Goal: Task Accomplishment & Management: Use online tool/utility

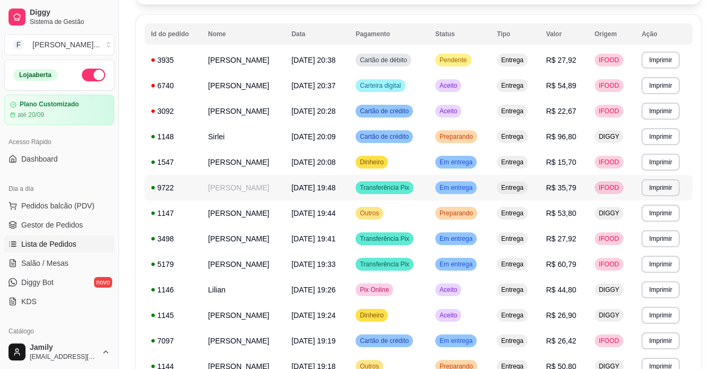
scroll to position [77, 0]
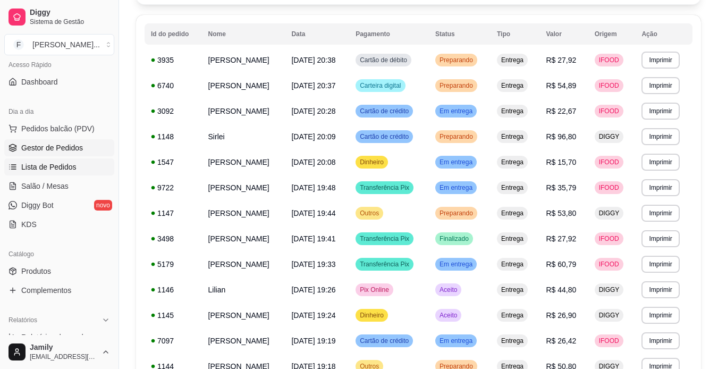
click at [61, 152] on span "Gestor de Pedidos" at bounding box center [52, 148] width 62 height 11
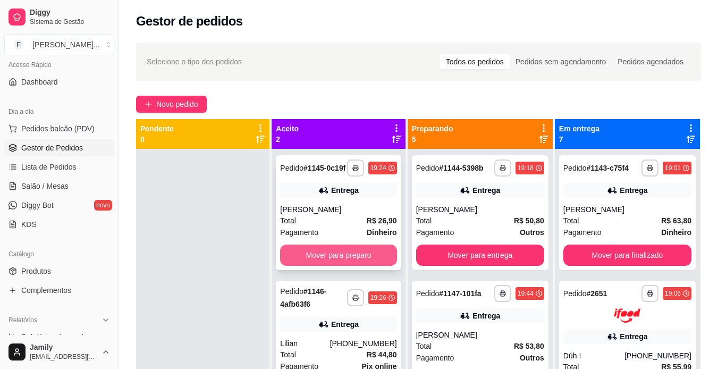
click at [371, 252] on button "Mover para preparo" at bounding box center [338, 255] width 116 height 21
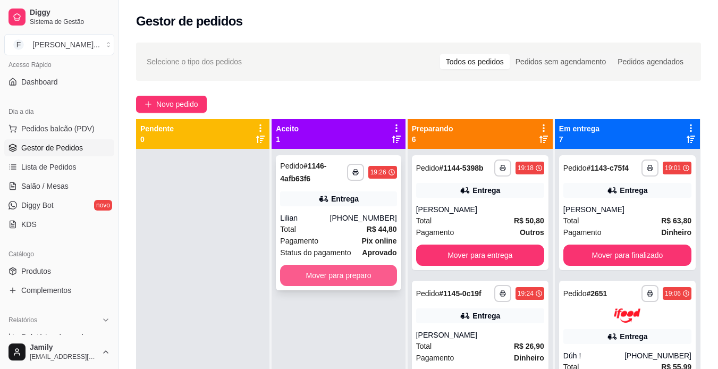
click at [364, 270] on button "Mover para preparo" at bounding box center [338, 275] width 116 height 21
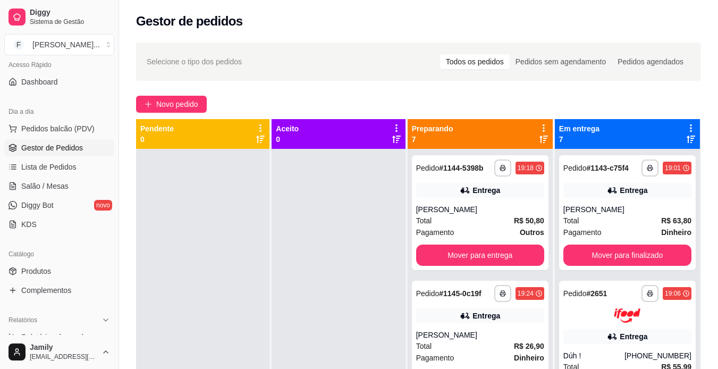
click at [544, 130] on icon at bounding box center [544, 127] width 2 height 7
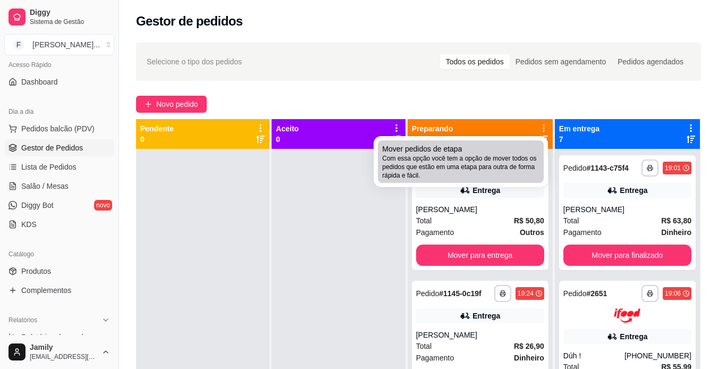
click at [501, 180] on li "Mover pedidos de etapa Com essa opção você tem a opção de mover todos os pedido…" at bounding box center [461, 161] width 166 height 43
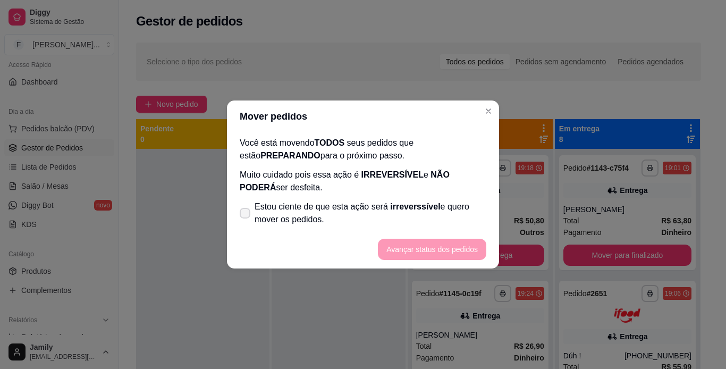
click at [431, 216] on span "Estou ciente de que esta ação será irreverssível e quero mover os pedidos." at bounding box center [371, 213] width 232 height 26
click at [246, 216] on input "Estou ciente de que esta ação será irreverssível e quero mover os pedidos." at bounding box center [242, 218] width 7 height 7
checkbox input "true"
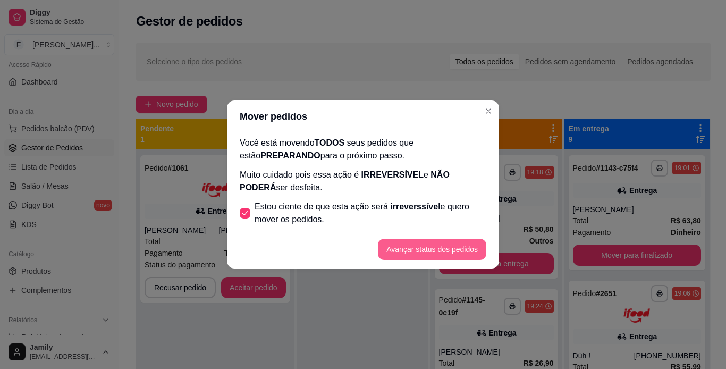
click at [434, 245] on button "Avançar status dos pedidos" at bounding box center [432, 249] width 108 height 21
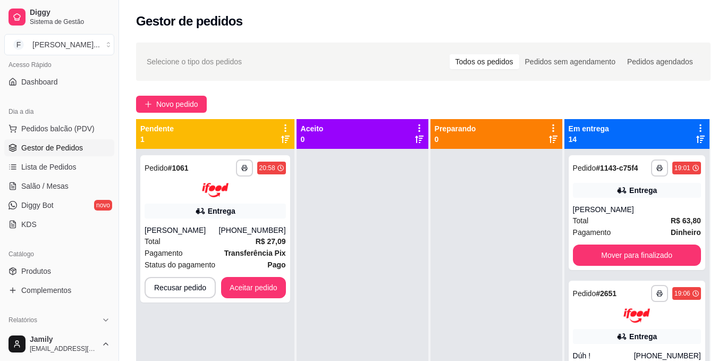
click at [696, 125] on icon at bounding box center [701, 128] width 10 height 10
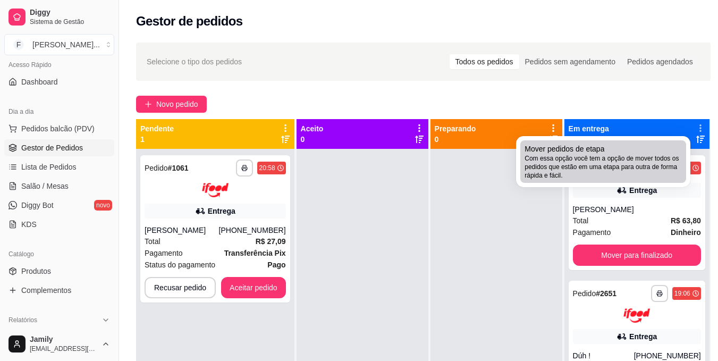
click at [619, 158] on span "Com essa opção você tem a opção de mover todos os pedidos que estão em uma etap…" at bounding box center [603, 167] width 157 height 26
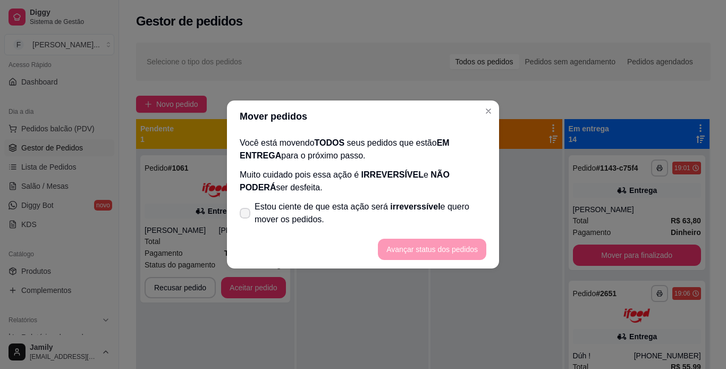
click at [391, 207] on span "irreverssível" at bounding box center [415, 206] width 50 height 9
click at [246, 215] on input "Estou ciente de que esta ação será irreverssível e quero mover os pedidos." at bounding box center [242, 218] width 7 height 7
checkbox input "true"
click at [421, 252] on button "Avançar status dos pedidos" at bounding box center [432, 249] width 108 height 21
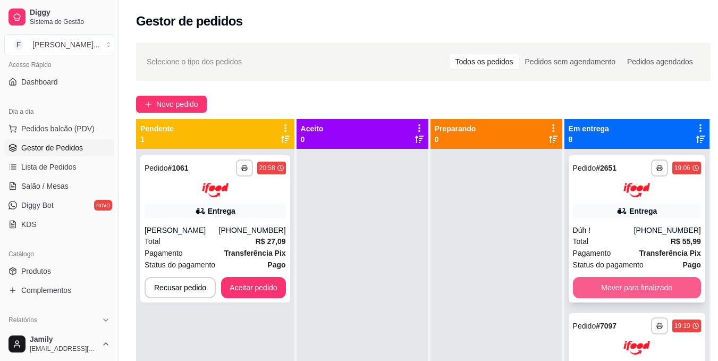
click at [638, 285] on button "Mover para finalizado" at bounding box center [637, 287] width 128 height 21
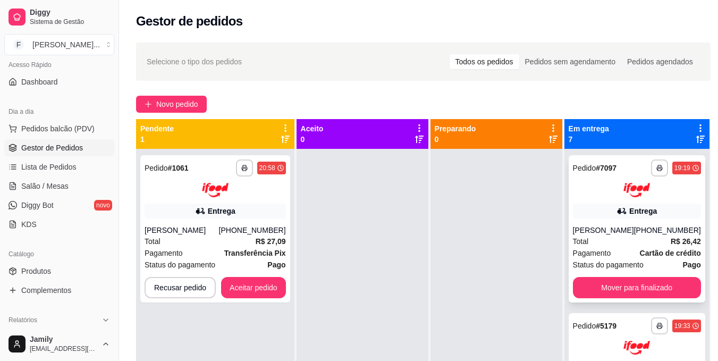
click at [638, 287] on div "**********" at bounding box center [637, 228] width 137 height 147
click at [635, 296] on button "Mover para finalizado" at bounding box center [637, 287] width 128 height 21
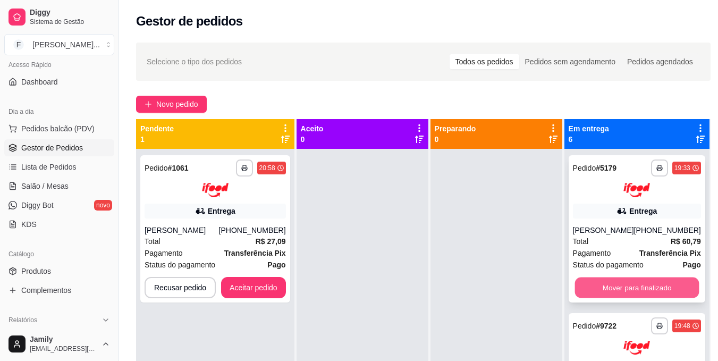
click at [638, 285] on button "Mover para finalizado" at bounding box center [637, 287] width 124 height 21
click at [638, 295] on button "Mover para finalizado" at bounding box center [637, 287] width 124 height 21
click at [638, 290] on button "Mover para finalizado" at bounding box center [637, 287] width 124 height 21
click at [639, 286] on button "Mover para finalizado" at bounding box center [637, 287] width 128 height 21
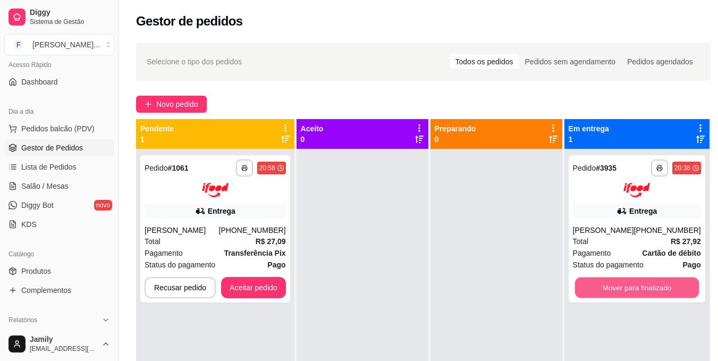
click at [639, 286] on button "Mover para finalizado" at bounding box center [637, 287] width 124 height 21
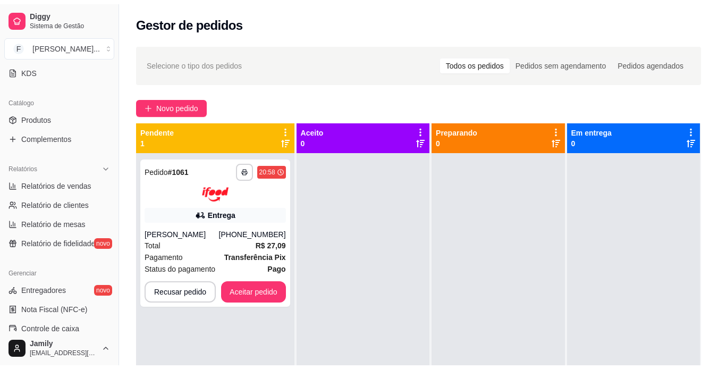
scroll to position [237, 0]
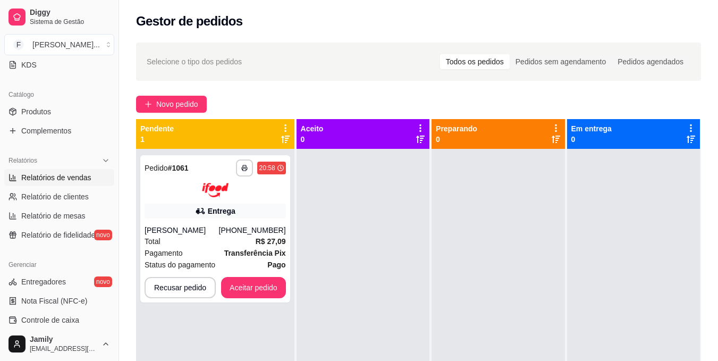
click at [55, 171] on link "Relatórios de vendas" at bounding box center [59, 177] width 110 height 17
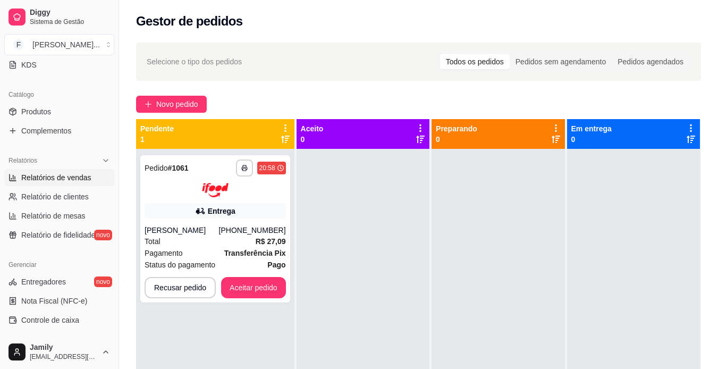
select select "ALL"
select select "0"
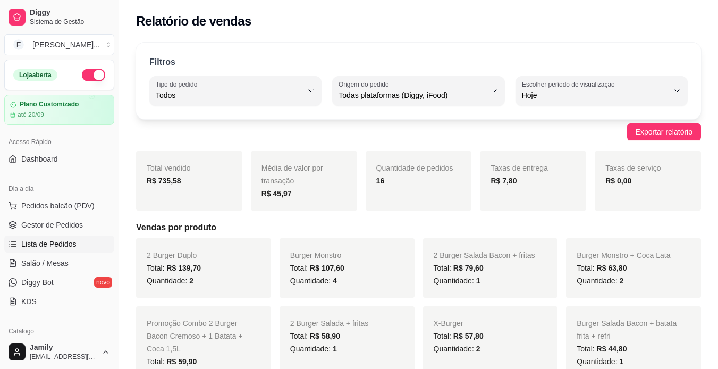
click at [71, 239] on span "Lista de Pedidos" at bounding box center [48, 244] width 55 height 11
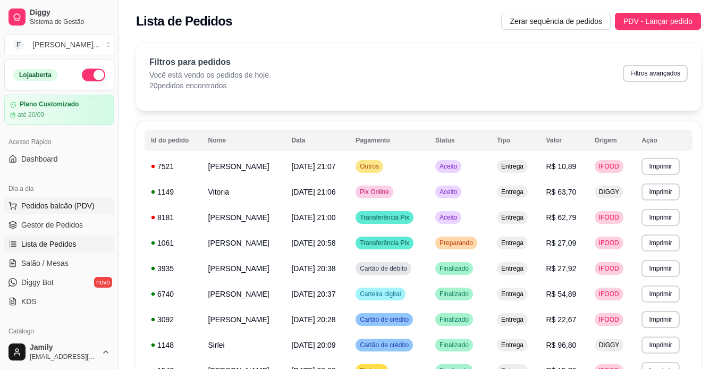
click at [73, 208] on span "Pedidos balcão (PDV)" at bounding box center [57, 205] width 73 height 11
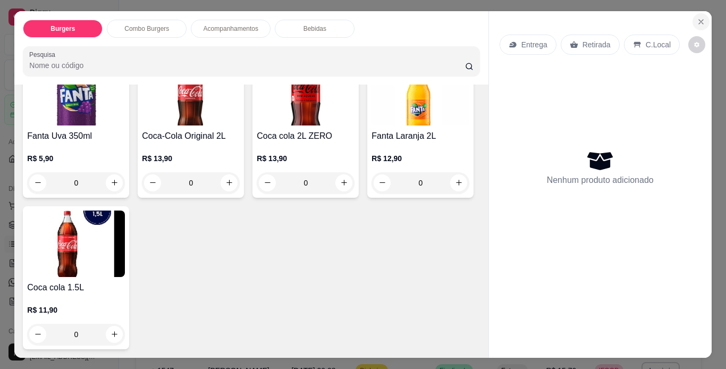
click at [700, 18] on icon "Close" at bounding box center [701, 22] width 9 height 9
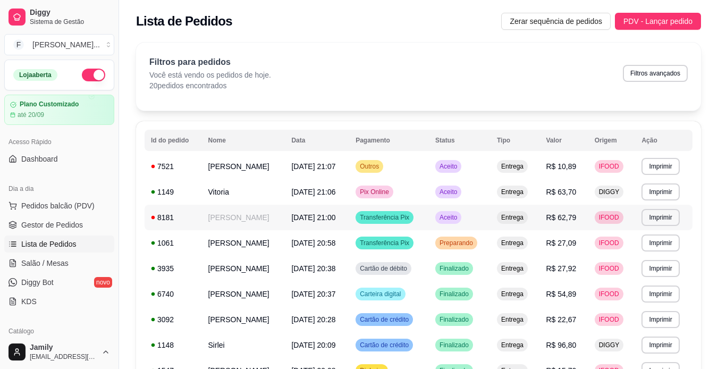
click at [407, 222] on div "Transferência Pix" at bounding box center [385, 217] width 58 height 13
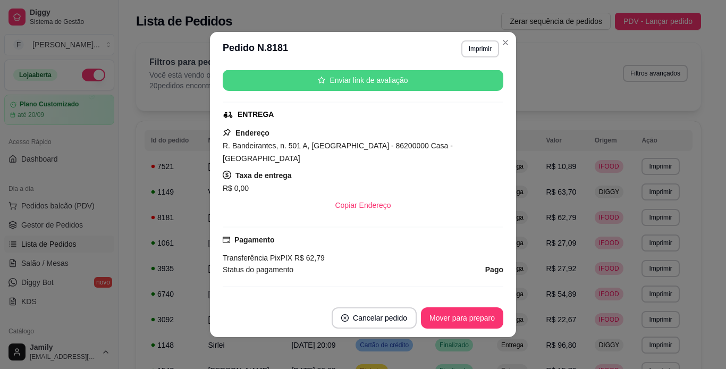
scroll to position [160, 0]
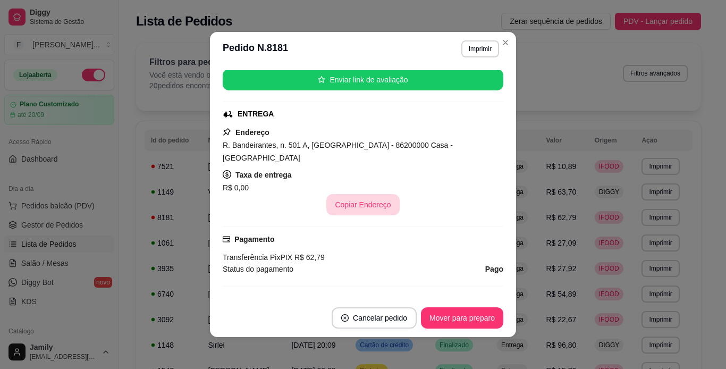
click at [354, 194] on button "Copiar Endereço" at bounding box center [362, 204] width 73 height 21
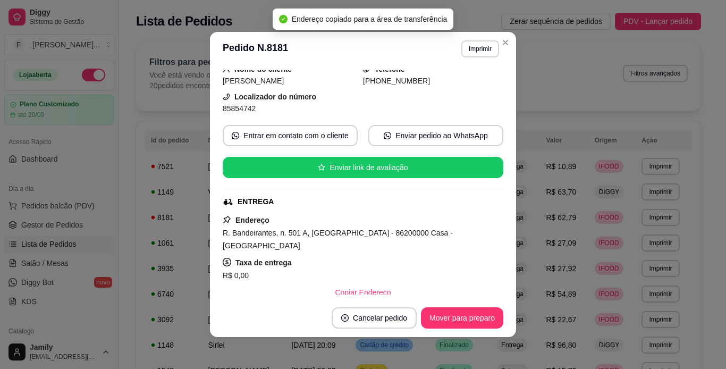
scroll to position [53, 0]
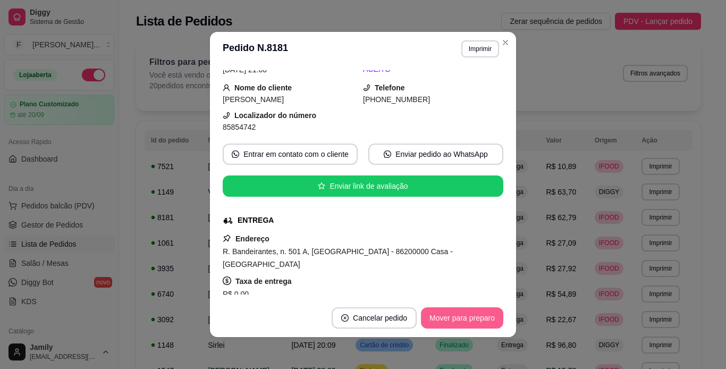
click at [465, 317] on button "Mover para preparo" at bounding box center [462, 317] width 82 height 21
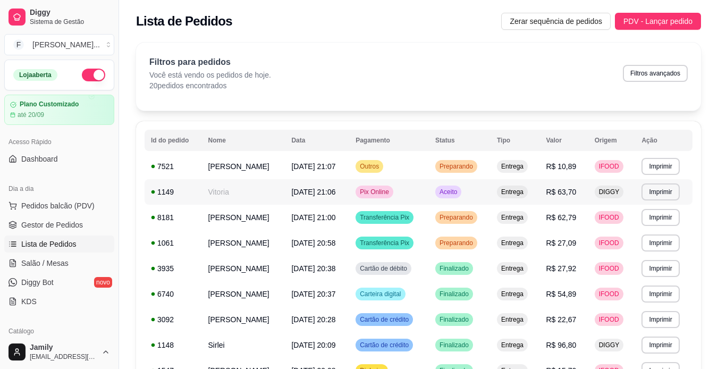
click at [448, 196] on td "Aceito" at bounding box center [460, 192] width 62 height 26
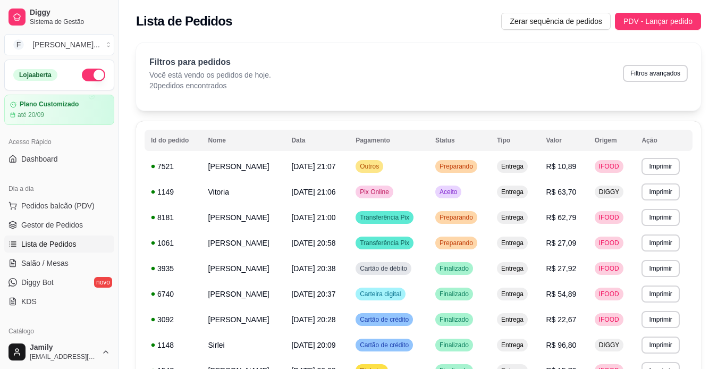
scroll to position [160, 0]
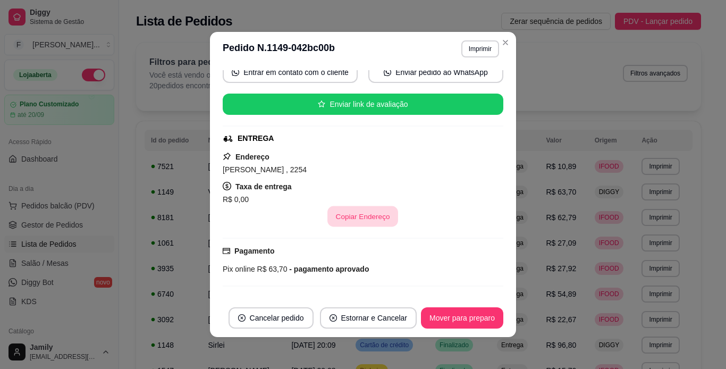
click at [359, 213] on button "Copiar Endereço" at bounding box center [363, 216] width 71 height 21
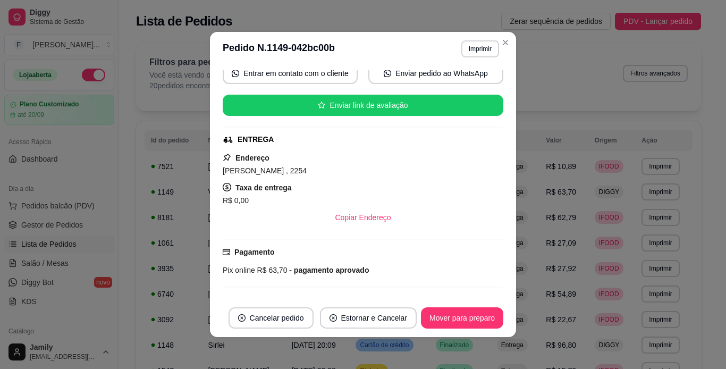
scroll to position [54, 0]
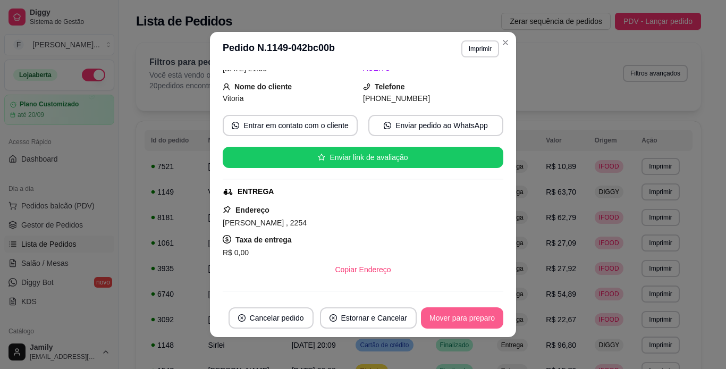
click at [458, 314] on button "Mover para preparo" at bounding box center [462, 317] width 82 height 21
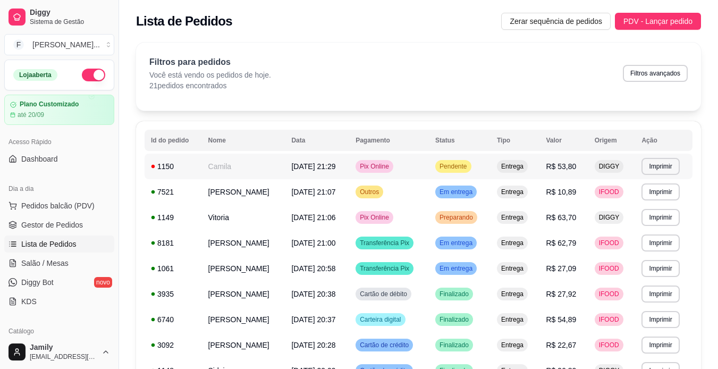
click at [511, 175] on td "Entrega" at bounding box center [515, 167] width 49 height 26
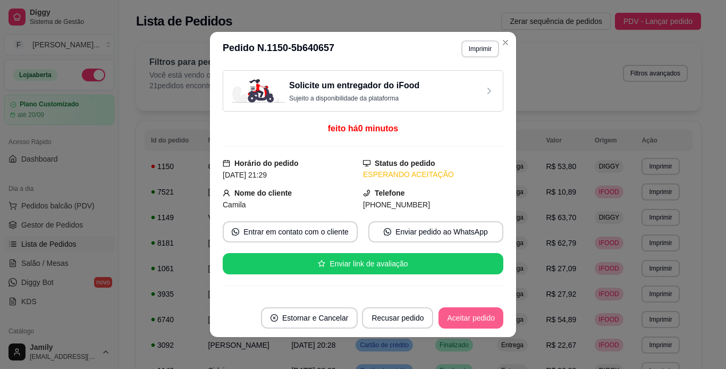
click at [482, 321] on button "Aceitar pedido" at bounding box center [471, 317] width 65 height 21
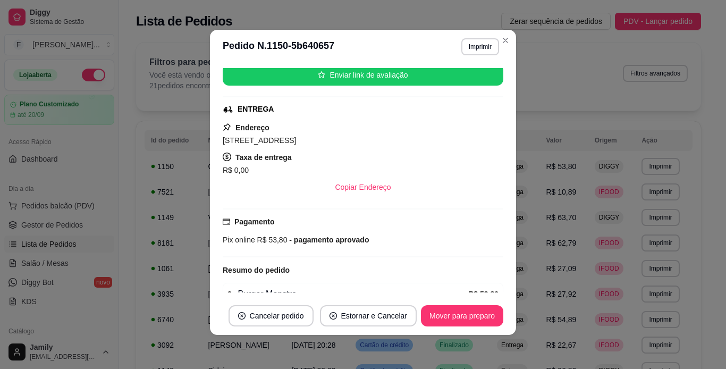
scroll to position [81, 0]
